Goal: Task Accomplishment & Management: Use online tool/utility

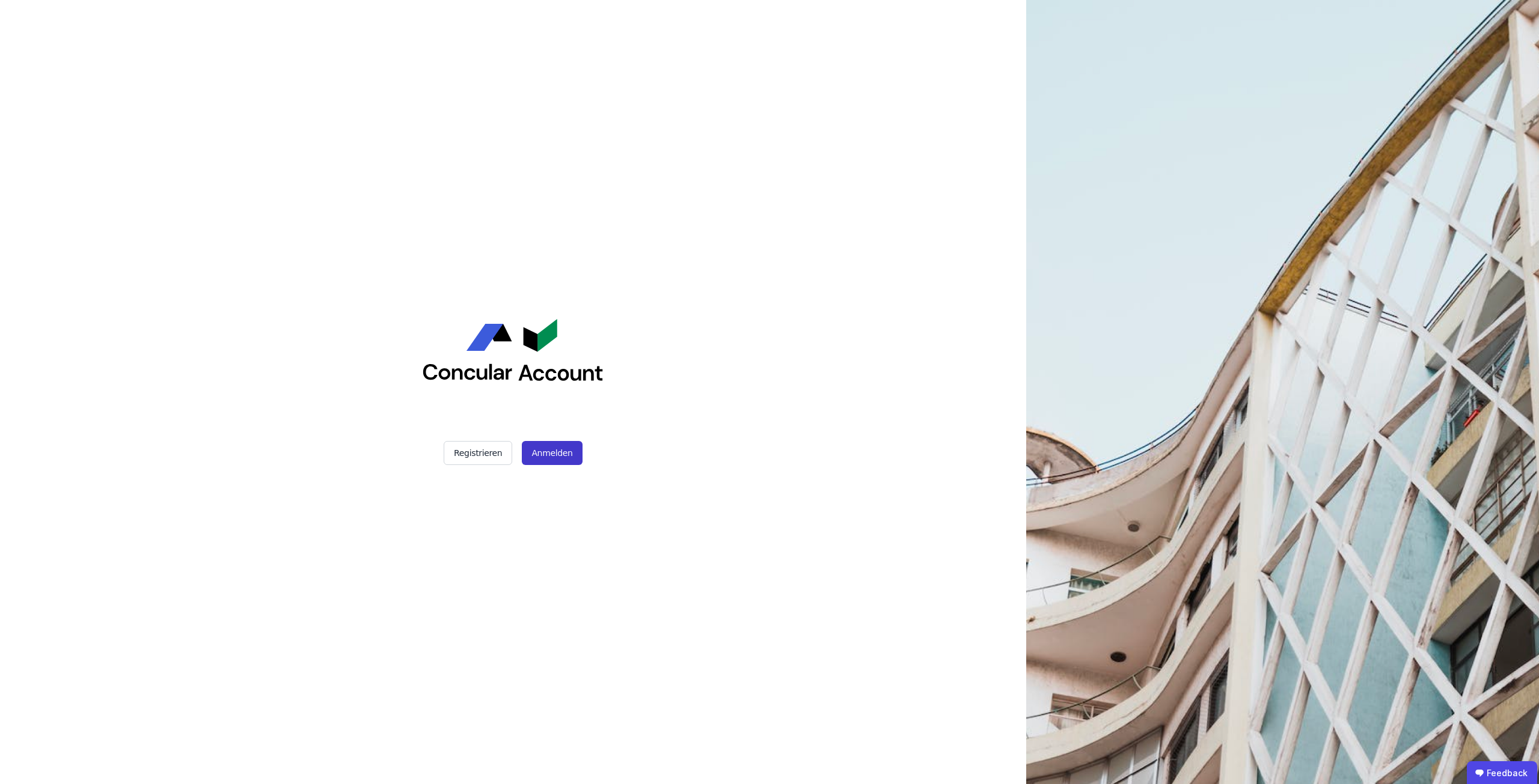
click at [544, 452] on button "Anmelden" at bounding box center [552, 453] width 60 height 24
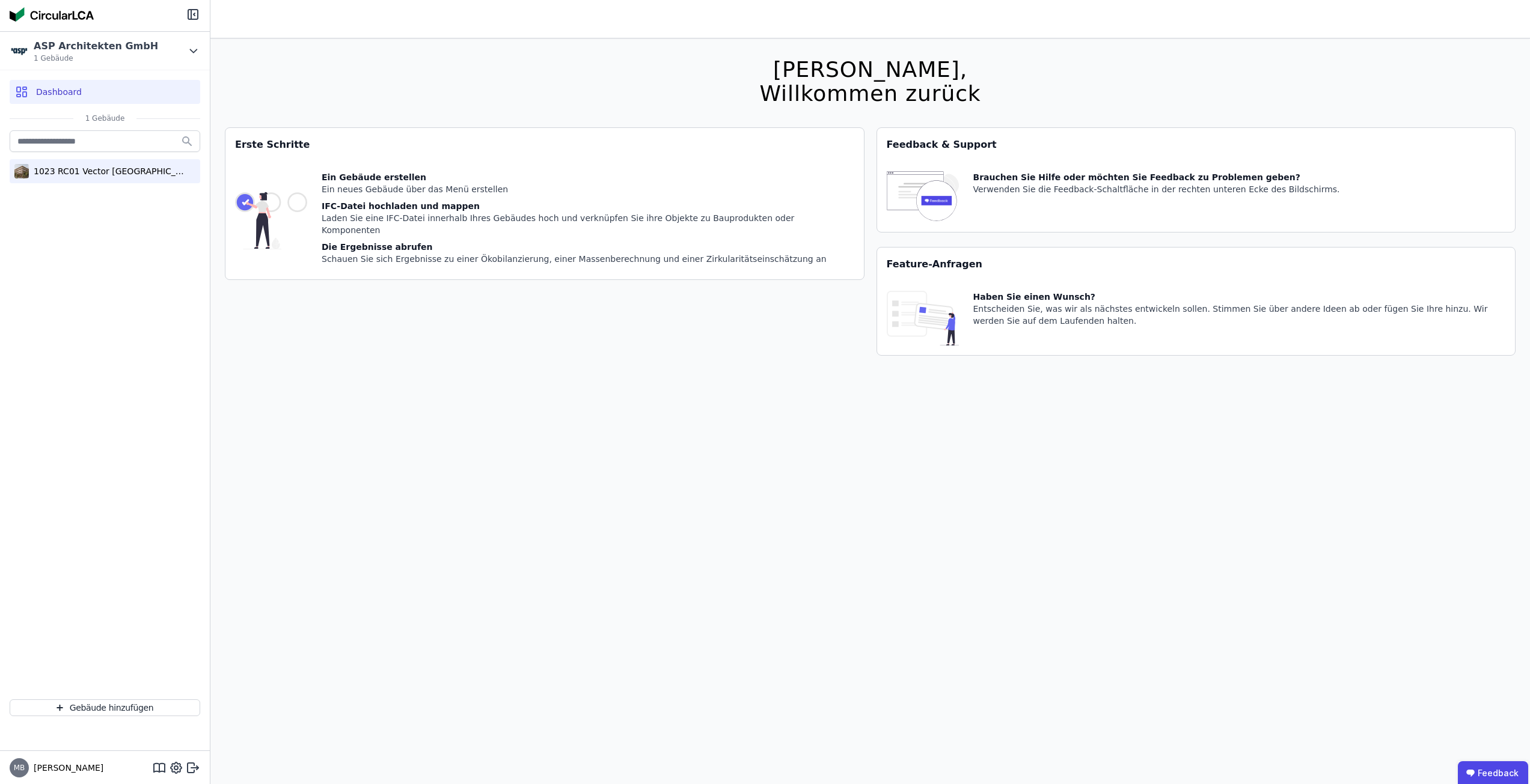
click at [128, 180] on div "1023 RC01 Vector [GEOGRAPHIC_DATA]" at bounding box center [104, 171] width 191 height 24
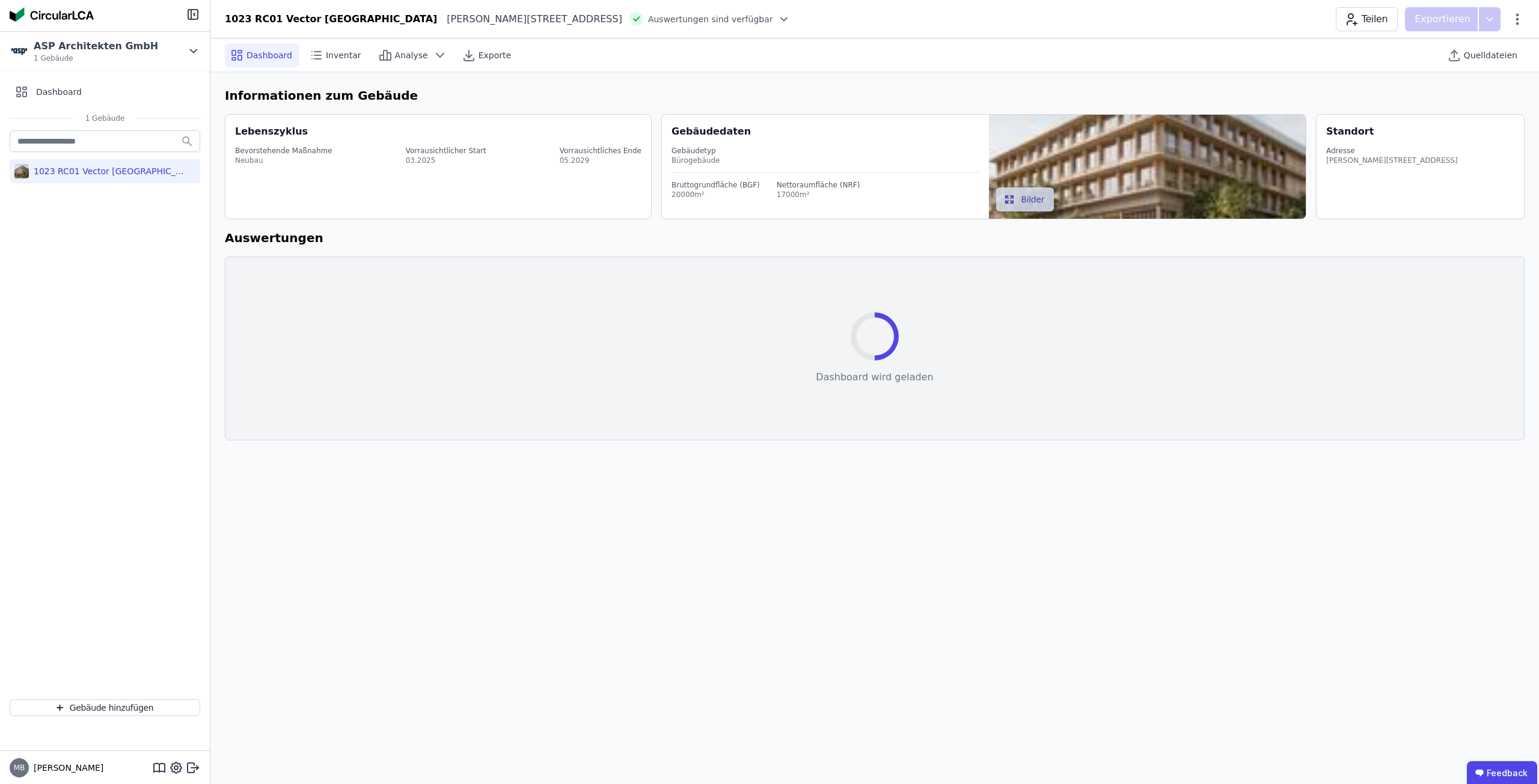
select select "*"
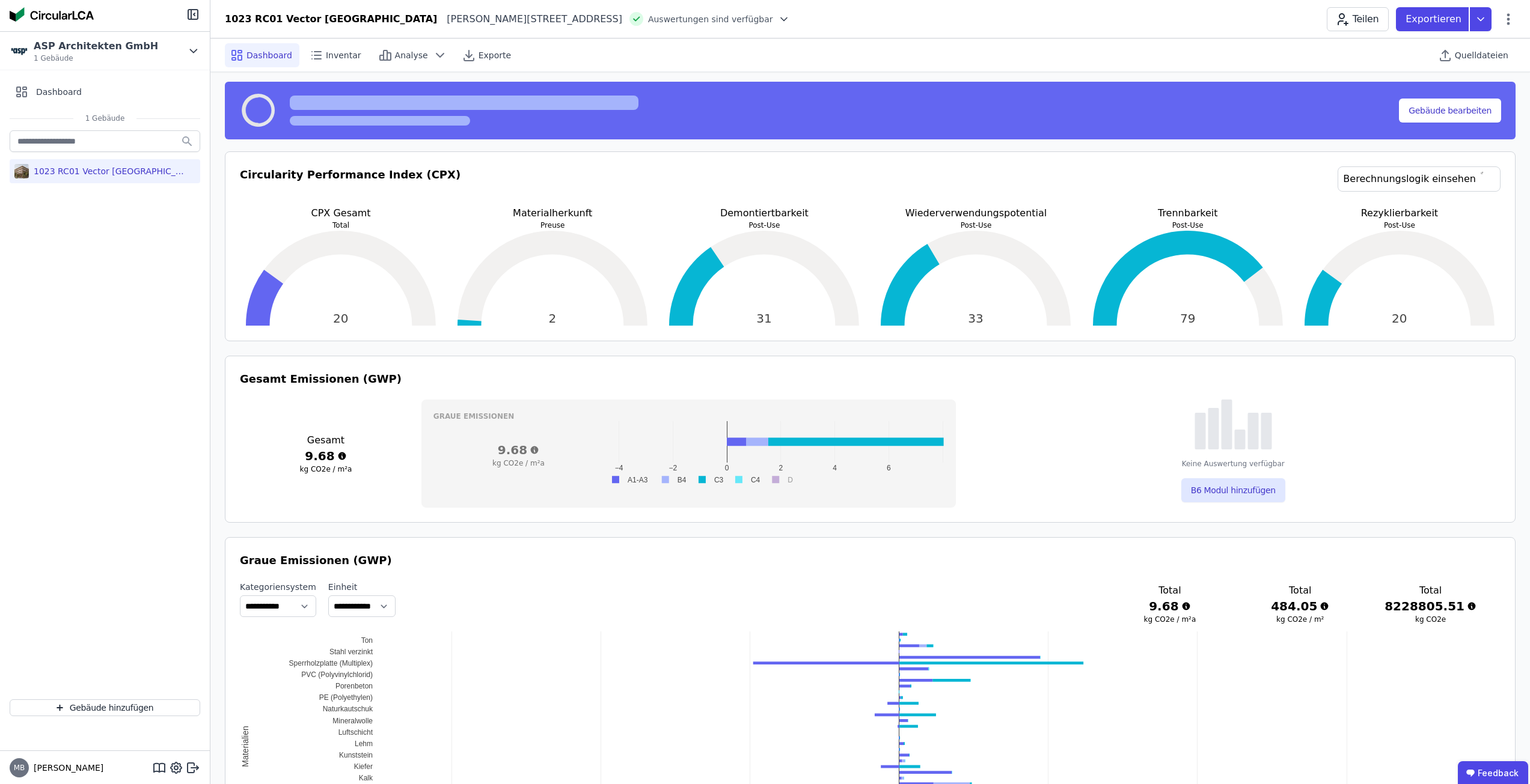
scroll to position [421, 0]
